Goal: Information Seeking & Learning: Learn about a topic

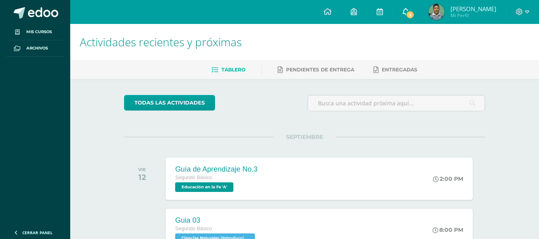
click at [400, 11] on link "3" at bounding box center [406, 12] width 26 height 24
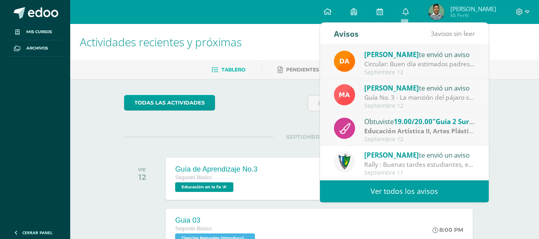
click at [382, 138] on div "Septiembre 12" at bounding box center [419, 139] width 111 height 7
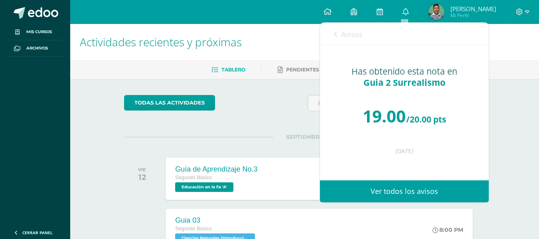
click at [336, 35] on icon at bounding box center [335, 34] width 3 height 6
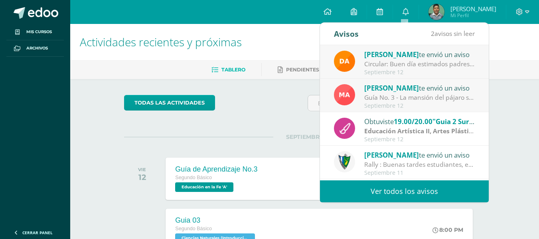
click at [387, 99] on div "Guía No. 3 - La mansión del pájaro serpiente : Buenos días, estimados estudiant…" at bounding box center [419, 97] width 111 height 9
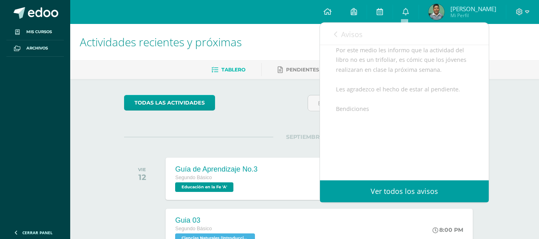
scroll to position [122, 0]
click at [336, 37] on icon at bounding box center [335, 34] width 3 height 6
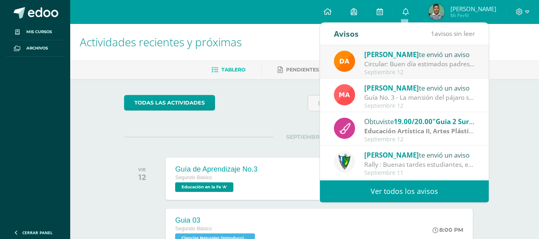
click at [384, 77] on div "[PERSON_NAME] te envió un aviso Circular: Buen día estimados padres de familia,…" at bounding box center [404, 62] width 169 height 34
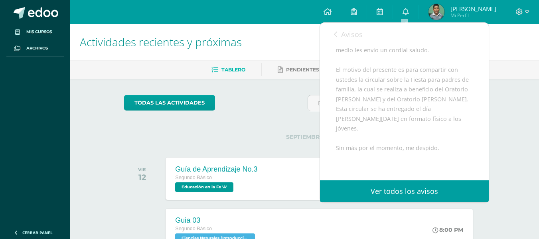
scroll to position [73, 0]
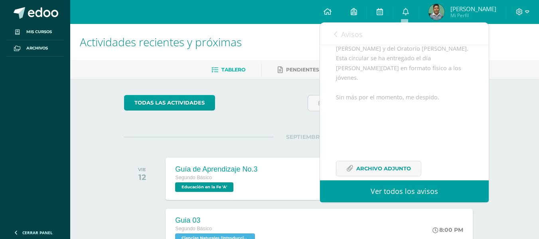
click at [399, 148] on div "Buen día estimados padres de familia, por este medio les envío un cordial salud…" at bounding box center [404, 85] width 137 height 201
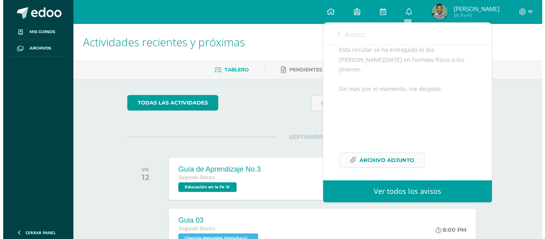
scroll to position [143, 0]
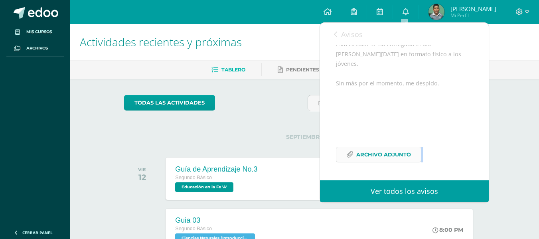
drag, startPoint x: 394, startPoint y: 178, endPoint x: 397, endPoint y: 159, distance: 18.9
click at [397, 159] on div "Buen día estimados padres de familia, por este medio les envío un cordial salud…" at bounding box center [404, 71] width 137 height 201
click at [397, 160] on span "Archivo Adjunto" at bounding box center [383, 154] width 55 height 15
click at [338, 34] on link "Avisos" at bounding box center [348, 34] width 29 height 23
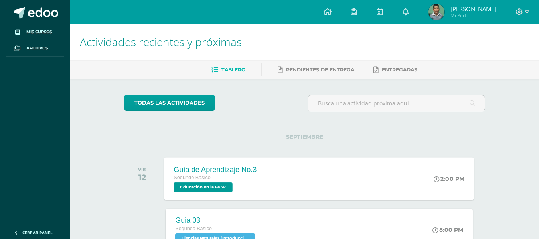
click at [234, 162] on div "Guía de Aprendizaje No.3 Segundo Básico Educación en la Fe 'A'" at bounding box center [215, 178] width 102 height 43
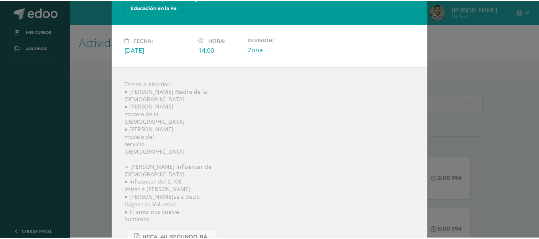
scroll to position [0, 0]
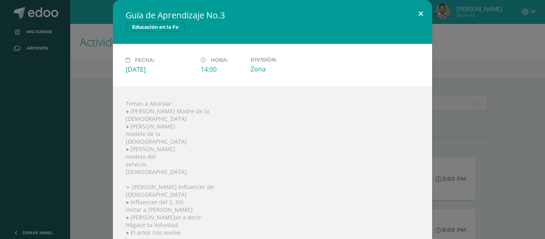
click at [415, 15] on button at bounding box center [420, 13] width 23 height 27
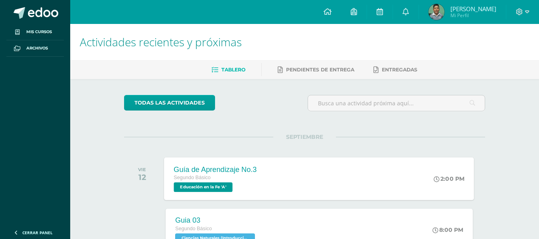
click at [357, 180] on div "Guía de Aprendizaje No.3 Segundo Básico Educación en la Fe 'A' 2:00 PM Guía de …" at bounding box center [319, 178] width 310 height 43
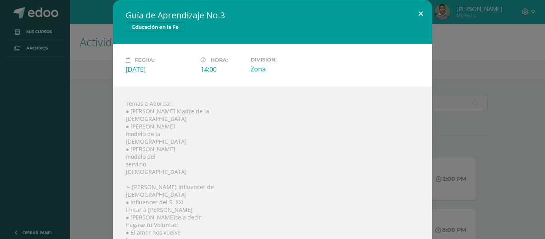
click at [410, 7] on button at bounding box center [420, 13] width 23 height 27
